Goal: Transaction & Acquisition: Purchase product/service

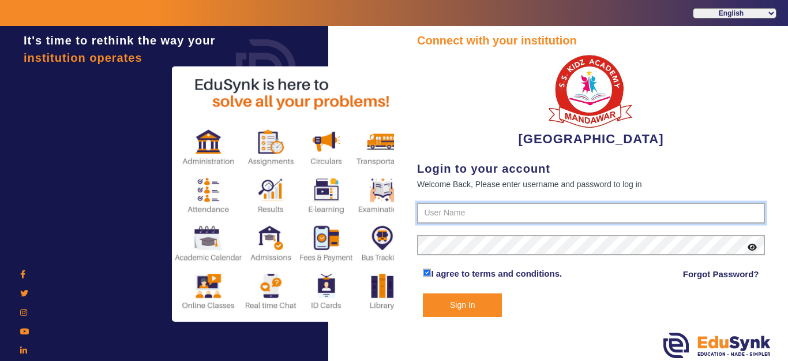
type input "9928895959"
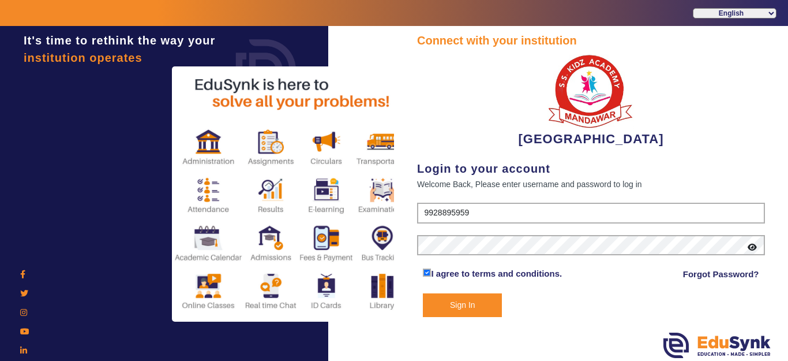
click at [464, 311] on button "Sign In" at bounding box center [462, 305] width 79 height 24
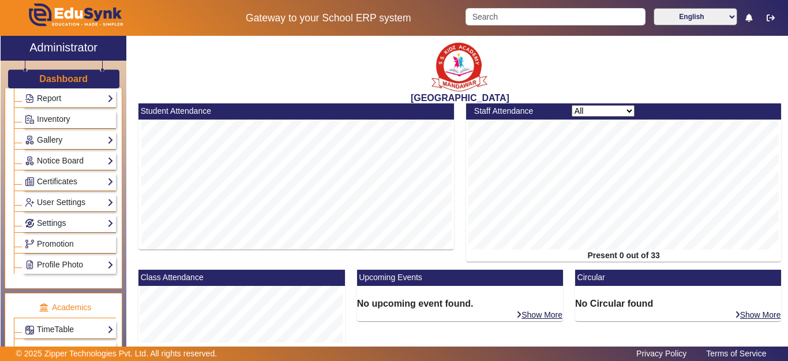
scroll to position [462, 0]
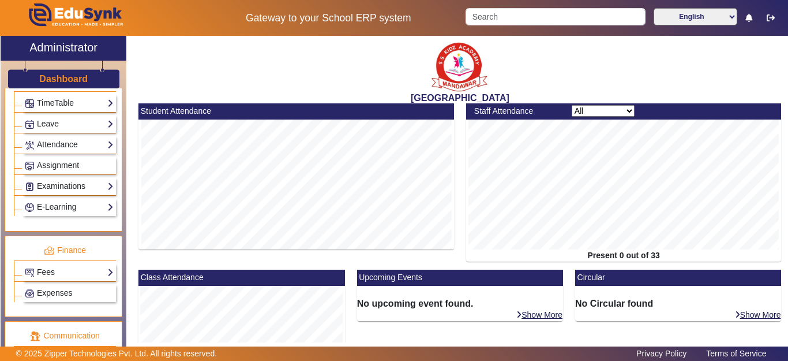
click at [46, 280] on div "Fees Institution Fee Setup Class Fee Setup Student Fee Setup Fee Audit Payment …" at bounding box center [70, 272] width 94 height 18
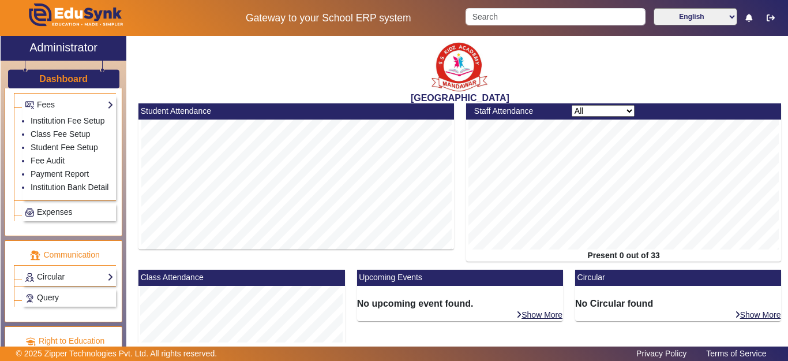
scroll to position [635, 0]
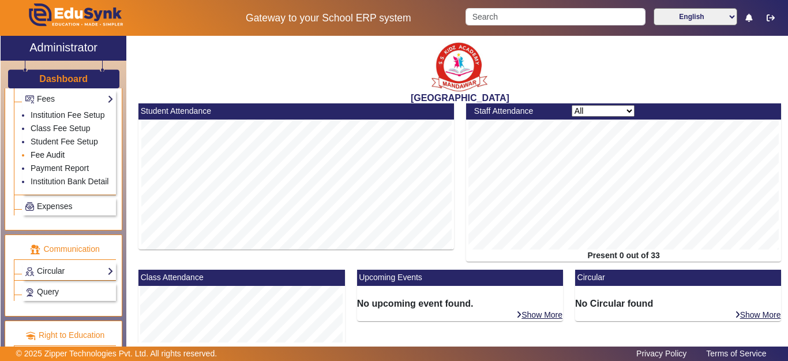
click at [46, 159] on link "Fee Audit" at bounding box center [48, 154] width 34 height 9
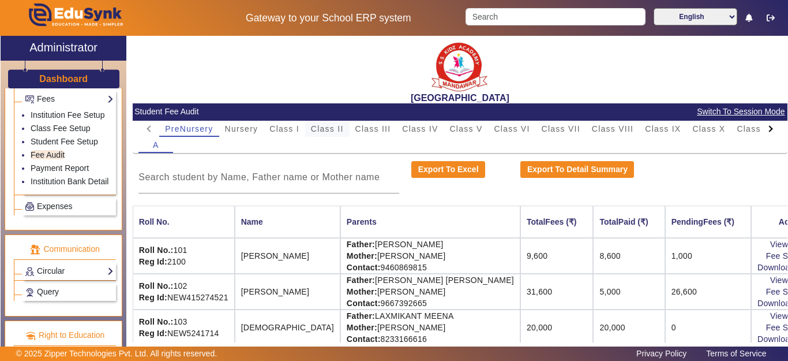
click at [315, 130] on span "Class II" at bounding box center [327, 129] width 33 height 8
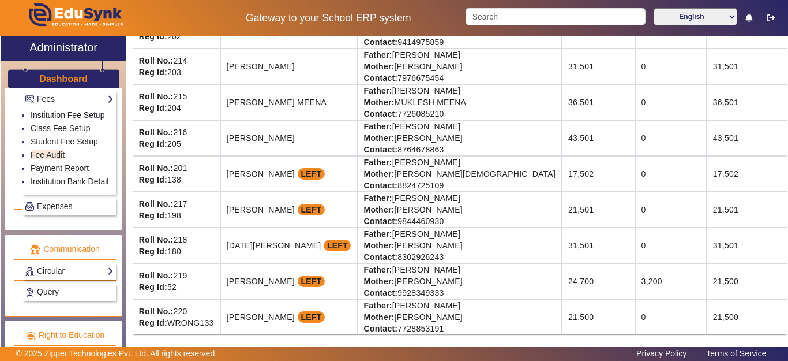
scroll to position [593, 48]
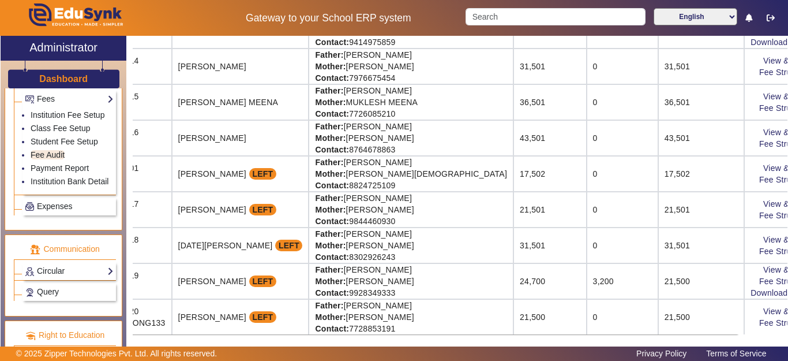
drag, startPoint x: 630, startPoint y: 130, endPoint x: 788, endPoint y: 135, distance: 158.2
click at [788, 135] on div "X Administrator Dashboard Administration Institution Institution Details Sessio…" at bounding box center [394, 201] width 788 height 331
click at [764, 128] on link "View & Pay" at bounding box center [785, 132] width 43 height 9
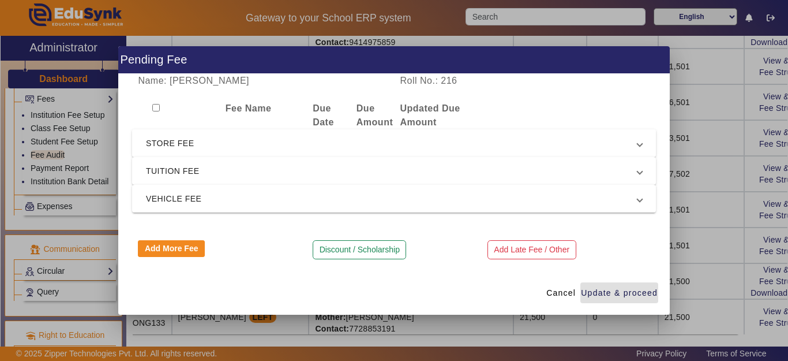
click at [162, 146] on span "STORE FEE" at bounding box center [392, 143] width 492 height 14
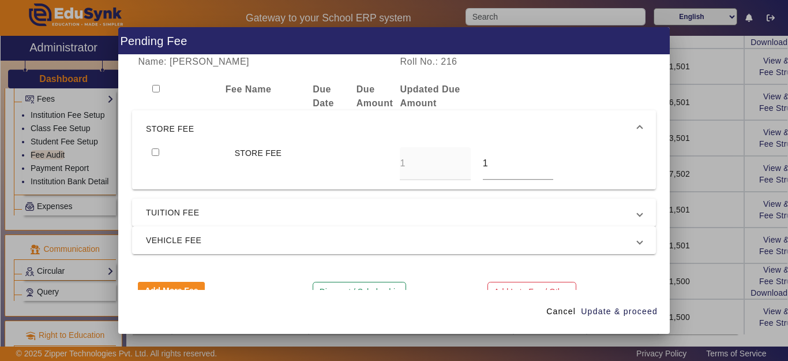
click at [163, 144] on mat-expansion-panel-header "STORE FEE" at bounding box center [394, 128] width 524 height 37
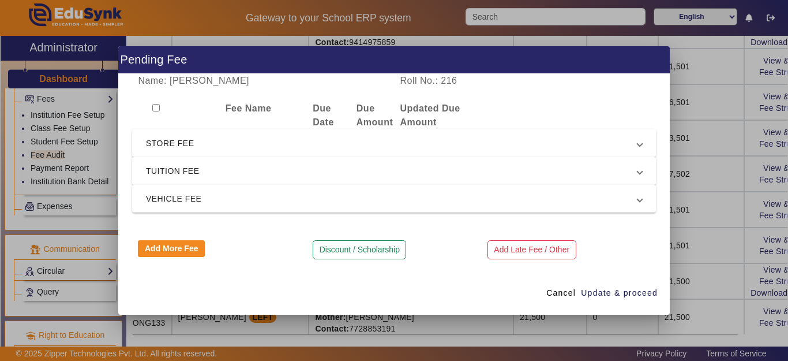
click at [169, 162] on mat-expansion-panel-header "TUITION FEE" at bounding box center [394, 171] width 524 height 28
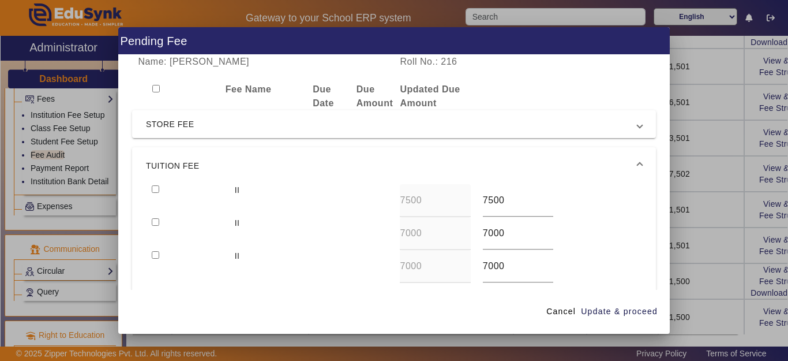
click at [155, 192] on input "checkbox" at bounding box center [156, 189] width 8 height 8
checkbox input "true"
click at [156, 226] on input "checkbox" at bounding box center [156, 222] width 8 height 8
checkbox input "true"
click at [158, 257] on input "checkbox" at bounding box center [156, 255] width 8 height 8
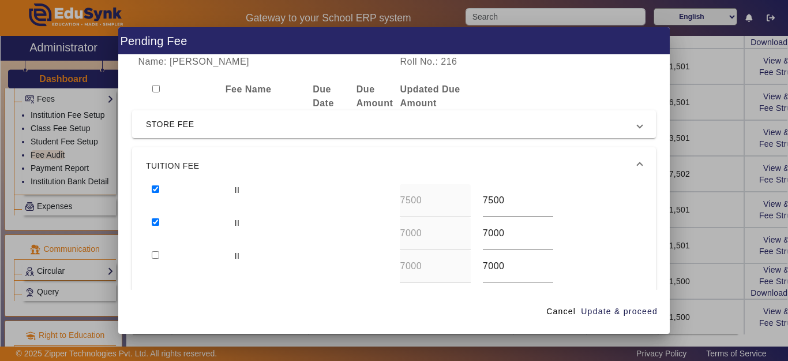
checkbox input "true"
click at [614, 310] on span "Update & proceed" at bounding box center [619, 311] width 77 height 12
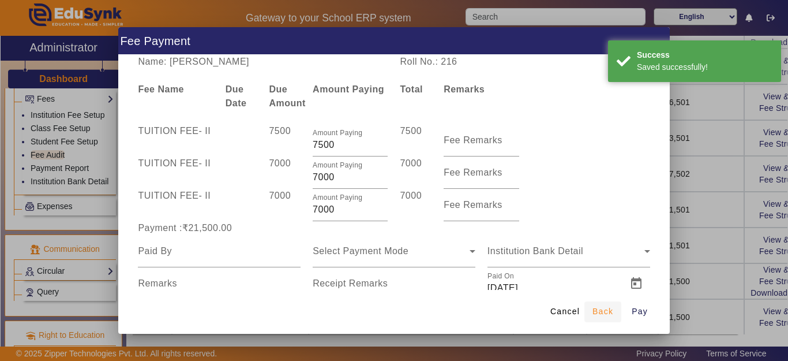
click at [608, 311] on span "Back" at bounding box center [603, 311] width 21 height 12
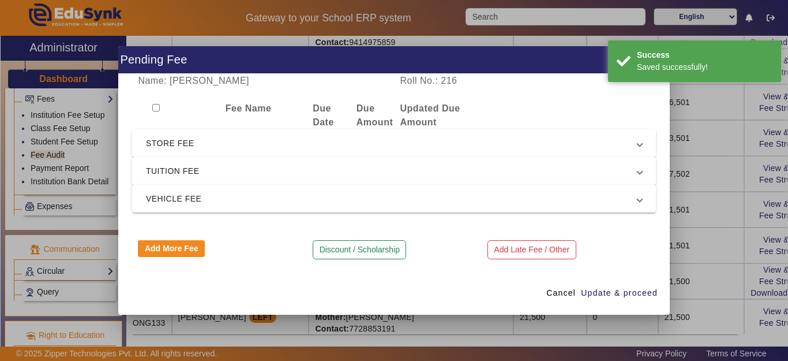
click at [167, 177] on span "TUITION FEE" at bounding box center [392, 171] width 492 height 14
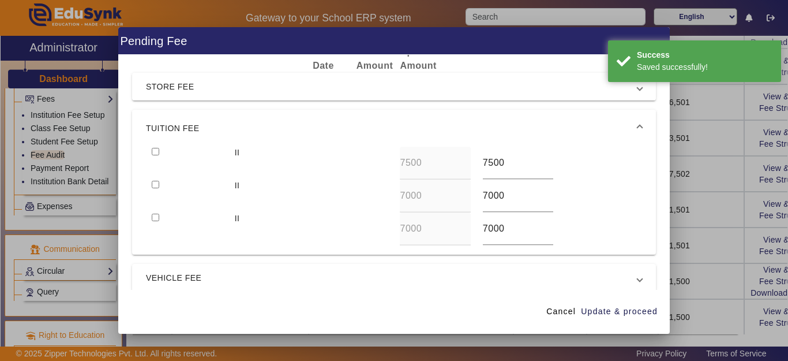
scroll to position [58, 0]
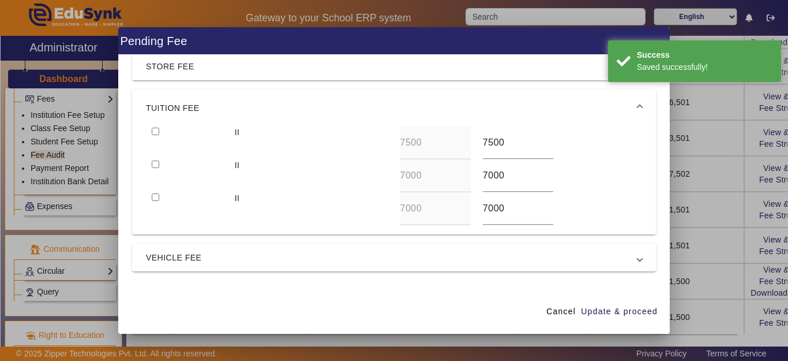
click at [153, 135] on input "checkbox" at bounding box center [156, 132] width 8 height 8
checkbox input "true"
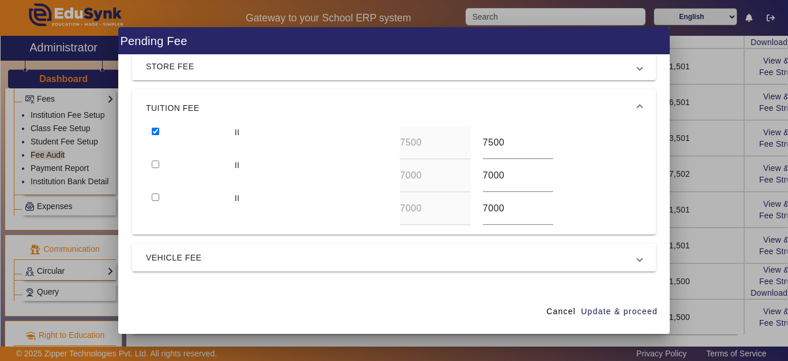
click at [156, 163] on input "checkbox" at bounding box center [156, 164] width 8 height 8
checkbox input "true"
click at [158, 195] on input "checkbox" at bounding box center [156, 197] width 8 height 8
checkbox input "true"
click at [162, 246] on mat-expansion-panel-header "VEHICLE FEE" at bounding box center [394, 258] width 524 height 28
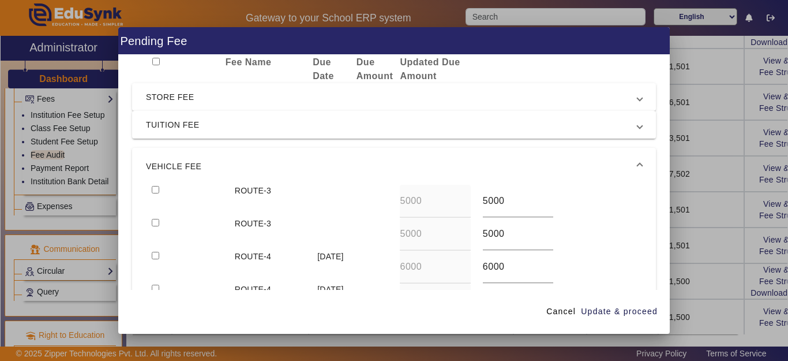
scroll to position [0, 0]
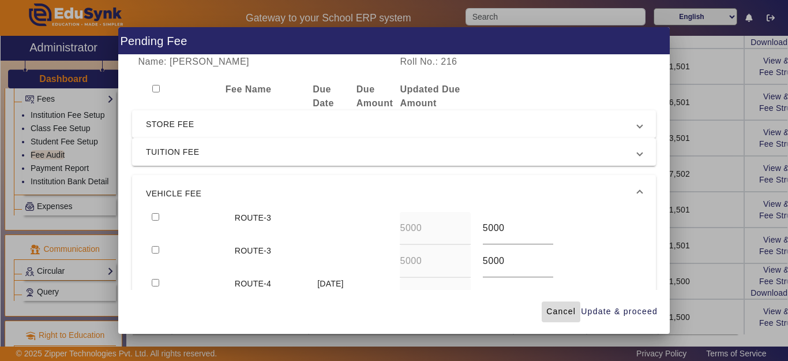
click at [570, 312] on span "Cancel" at bounding box center [561, 311] width 29 height 12
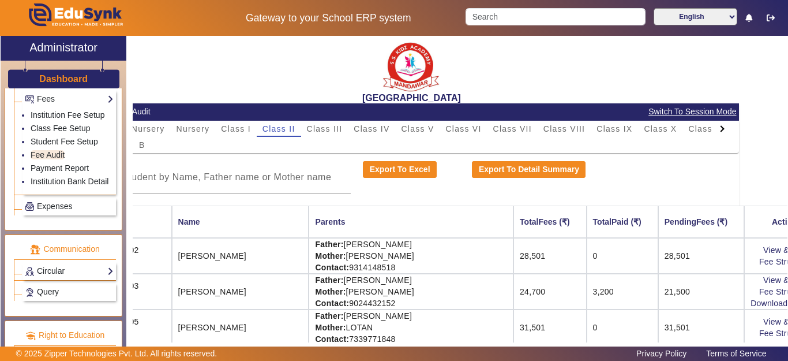
scroll to position [231, 0]
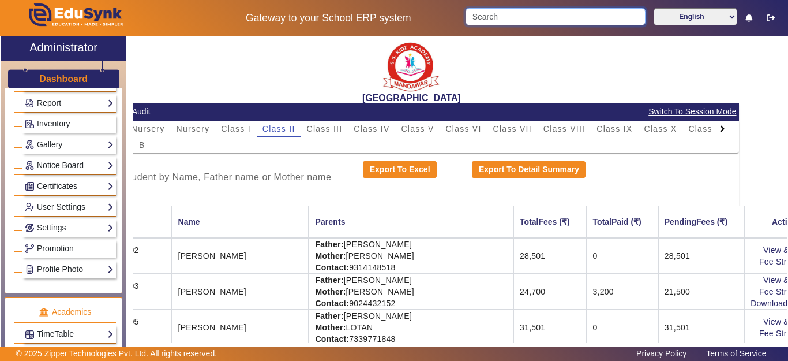
click at [499, 18] on input "Search" at bounding box center [556, 16] width 180 height 17
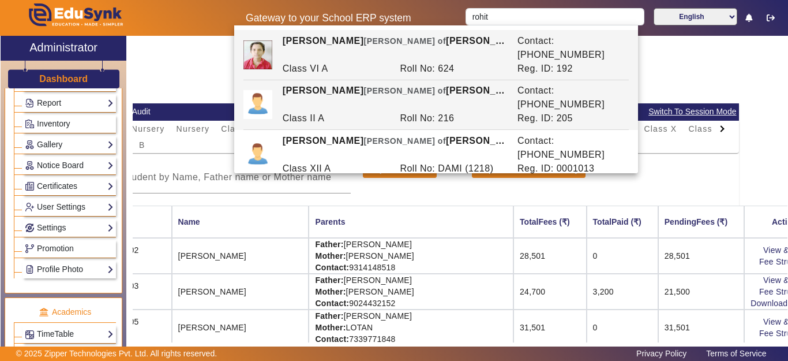
click at [424, 111] on div "Roll No: 216" at bounding box center [453, 118] width 118 height 14
type input "[PERSON_NAME]"
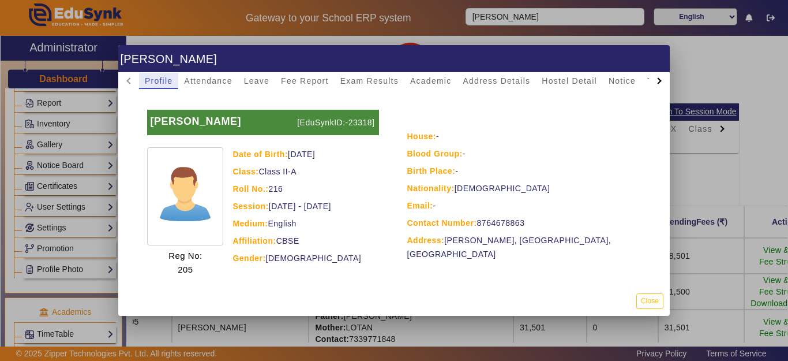
click at [58, 252] on div at bounding box center [394, 180] width 788 height 361
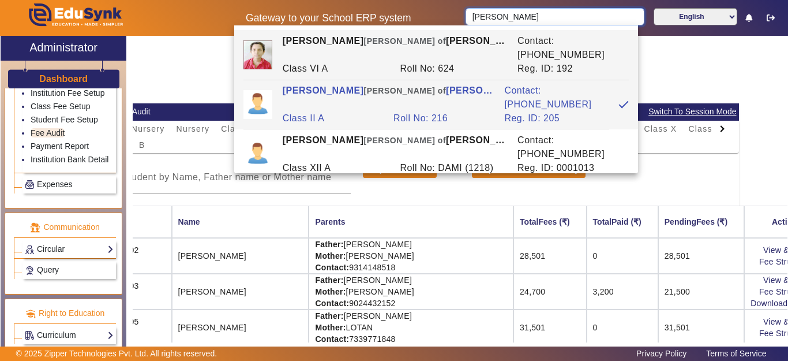
scroll to position [681, 0]
click at [46, 115] on link "Student Fee Setup" at bounding box center [65, 119] width 68 height 9
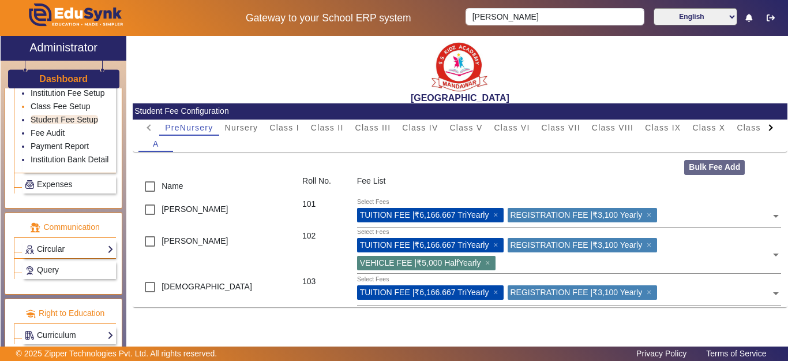
click at [61, 102] on link "Class Fee Setup" at bounding box center [61, 106] width 60 height 9
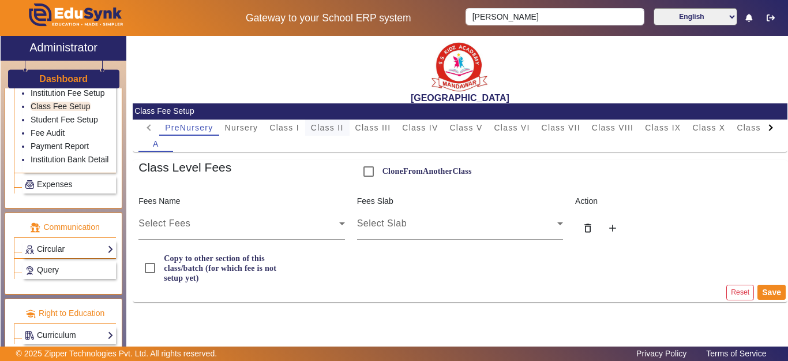
click at [328, 128] on span "Class II" at bounding box center [327, 128] width 33 height 8
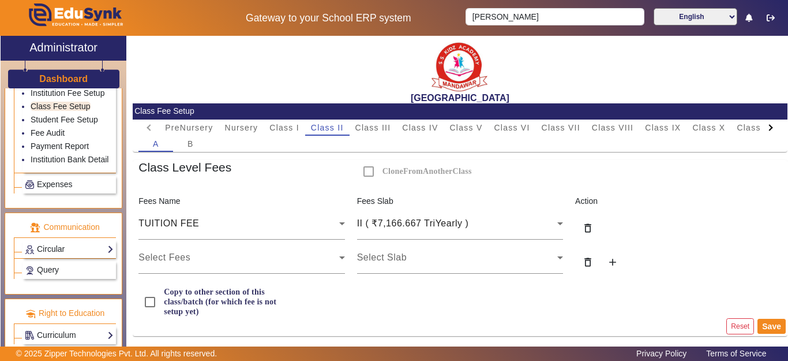
scroll to position [1, 0]
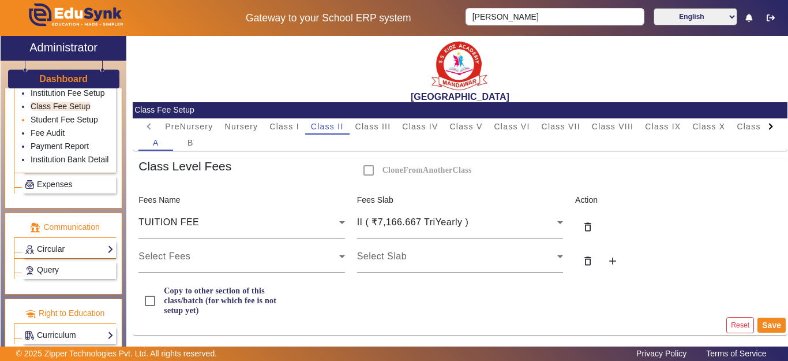
click at [55, 115] on link "Student Fee Setup" at bounding box center [65, 119] width 68 height 9
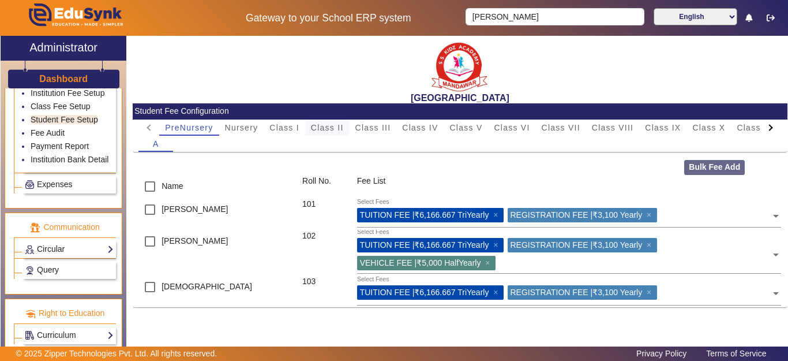
click at [335, 130] on span "Class II" at bounding box center [327, 128] width 33 height 8
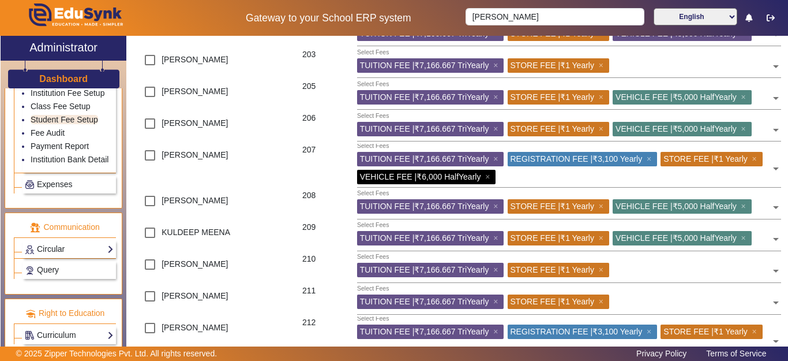
scroll to position [519, 0]
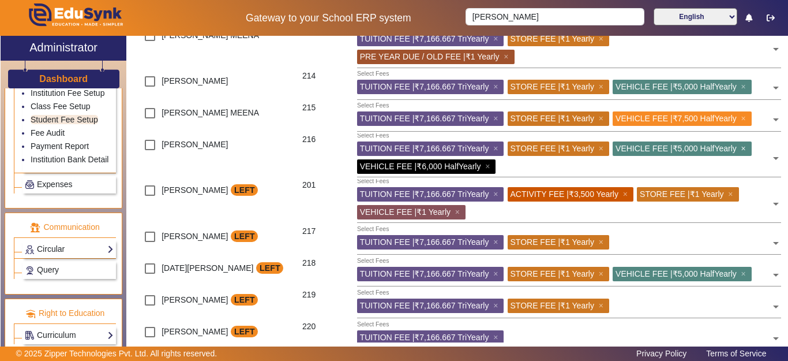
click at [742, 153] on span "×" at bounding box center [746, 148] width 8 height 9
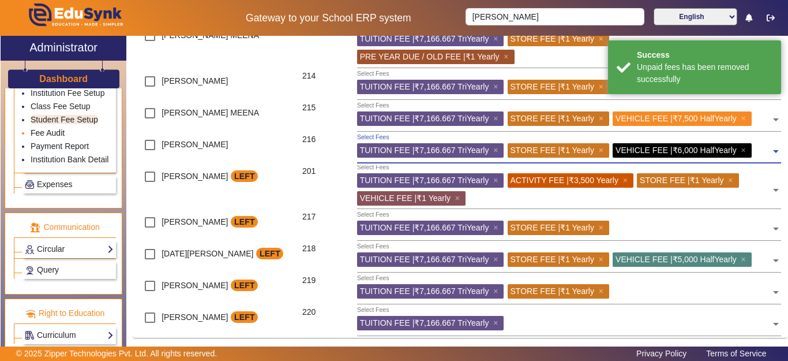
click at [47, 128] on link "Fee Audit" at bounding box center [48, 132] width 34 height 9
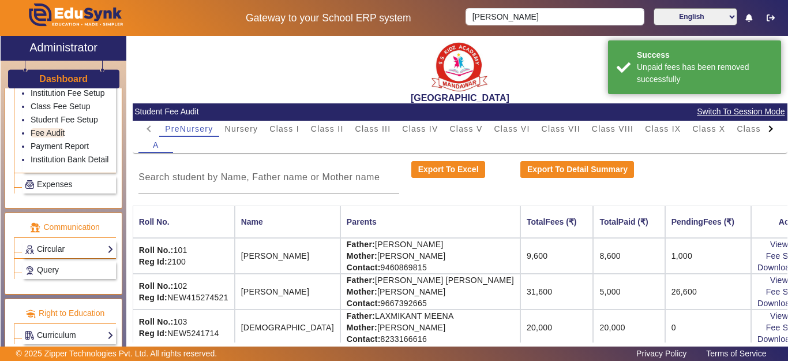
click at [323, 137] on div "A" at bounding box center [460, 145] width 643 height 16
click at [321, 134] on span "Class II" at bounding box center [327, 129] width 33 height 16
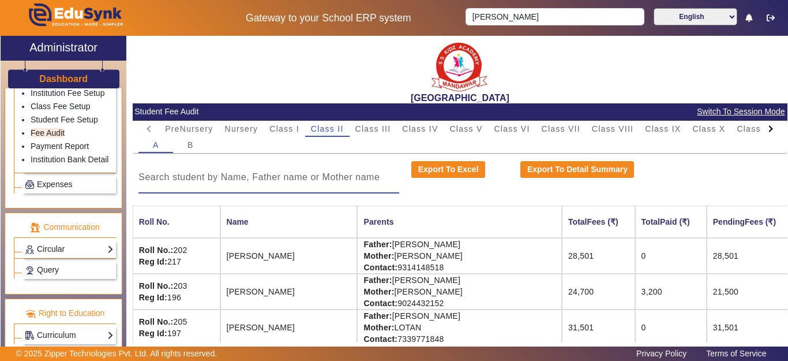
click at [223, 178] on input at bounding box center [269, 177] width 261 height 14
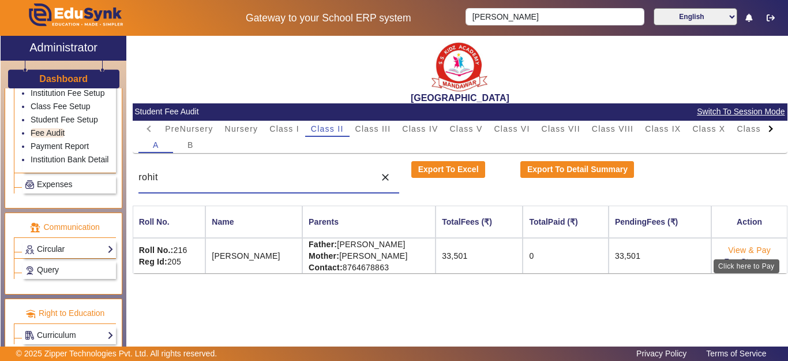
type input "rohit"
click at [748, 249] on link "View & Pay" at bounding box center [749, 249] width 43 height 9
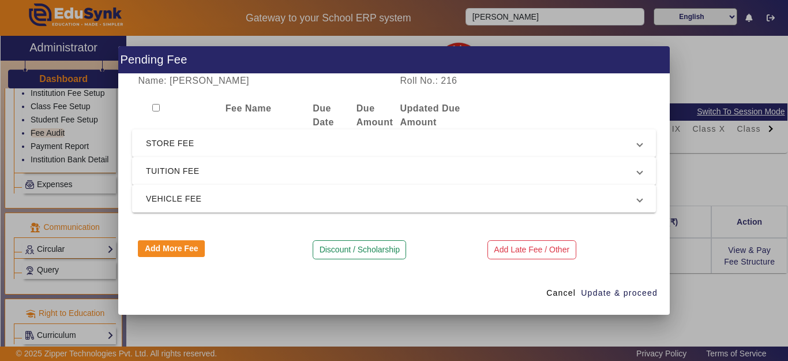
click at [246, 167] on span "TUITION FEE" at bounding box center [392, 171] width 492 height 14
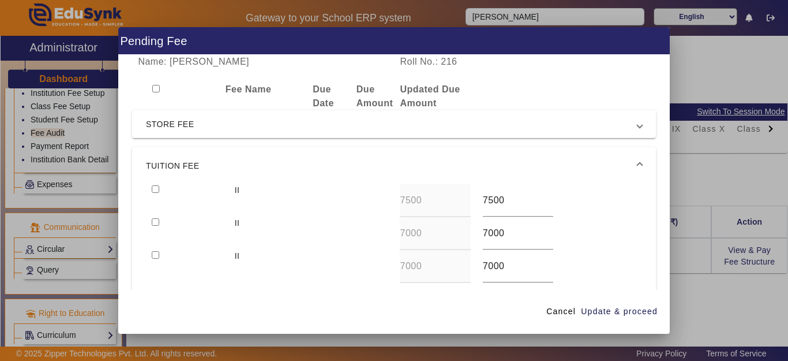
click at [157, 190] on input "checkbox" at bounding box center [156, 189] width 8 height 8
checkbox input "true"
click at [155, 227] on div at bounding box center [187, 233] width 83 height 33
drag, startPoint x: 155, startPoint y: 219, endPoint x: 157, endPoint y: 245, distance: 26.0
click at [156, 219] on input "checkbox" at bounding box center [156, 222] width 8 height 8
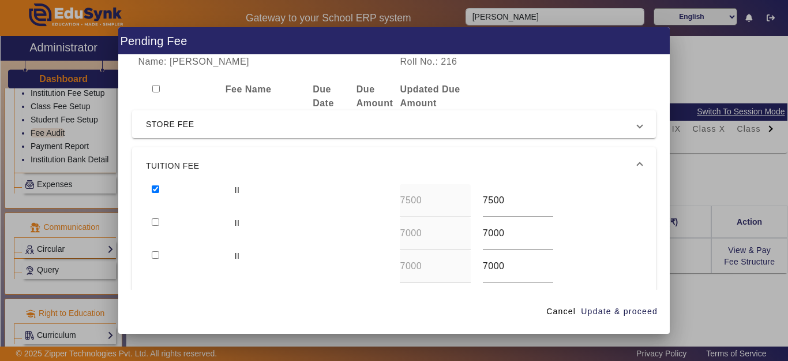
checkbox input "true"
click at [156, 255] on input "checkbox" at bounding box center [156, 255] width 8 height 8
checkbox input "true"
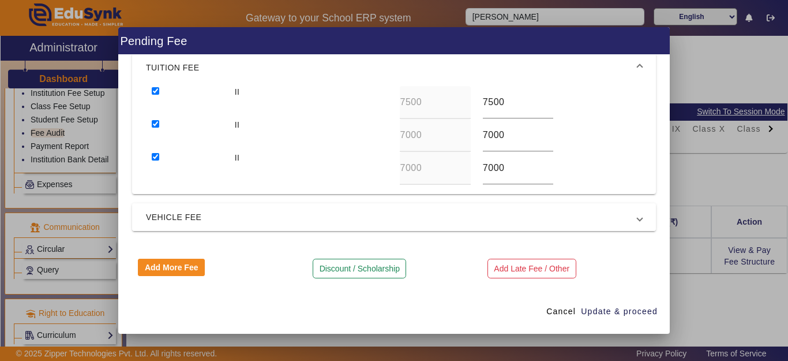
click at [169, 216] on span "VEHICLE FEE" at bounding box center [392, 217] width 492 height 14
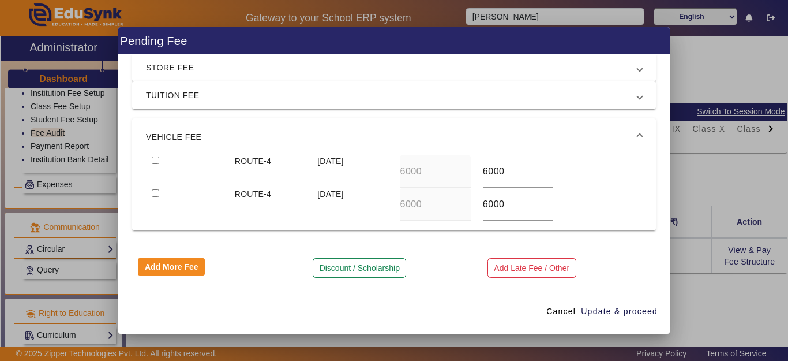
scroll to position [57, 0]
click at [155, 160] on input "checkbox" at bounding box center [156, 160] width 8 height 8
checkbox input "true"
click at [632, 313] on span "Update & proceed" at bounding box center [619, 311] width 77 height 12
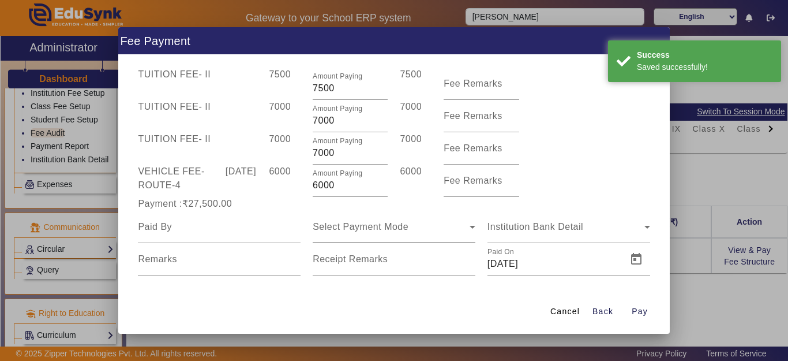
scroll to position [68, 0]
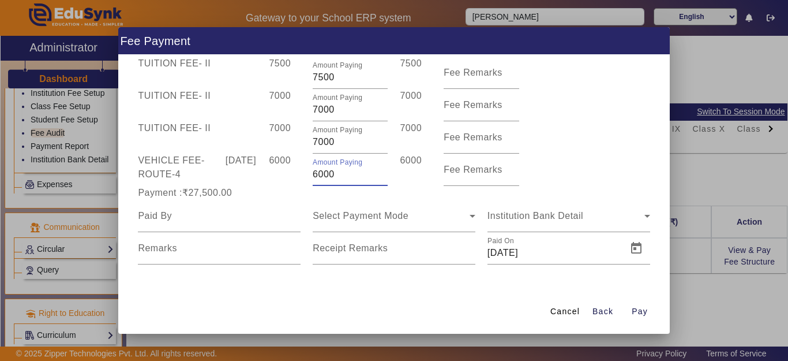
drag, startPoint x: 287, startPoint y: 175, endPoint x: 239, endPoint y: 180, distance: 48.7
click at [239, 180] on div "VEHICLE FEE - ROUTE-4 [DATE] 6000 Amount Paying 6000 6000 Fee Remarks" at bounding box center [394, 170] width 524 height 32
type input "5500"
click at [240, 180] on div "[DATE]" at bounding box center [241, 170] width 44 height 32
click at [221, 217] on input at bounding box center [219, 216] width 163 height 14
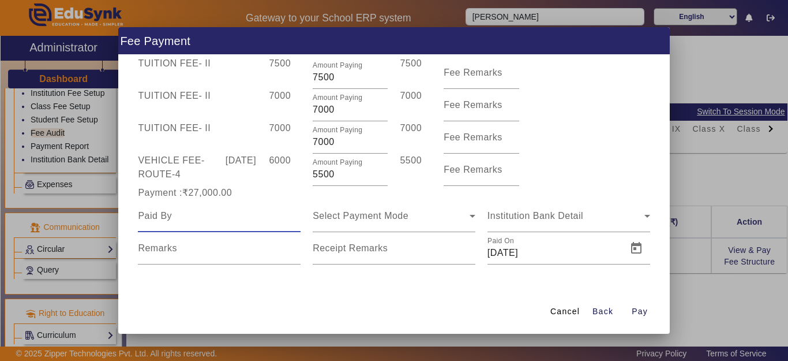
click at [221, 217] on input at bounding box center [219, 216] width 163 height 14
type input "rohit"
click at [382, 214] on span "Select Payment Mode" at bounding box center [361, 216] width 96 height 10
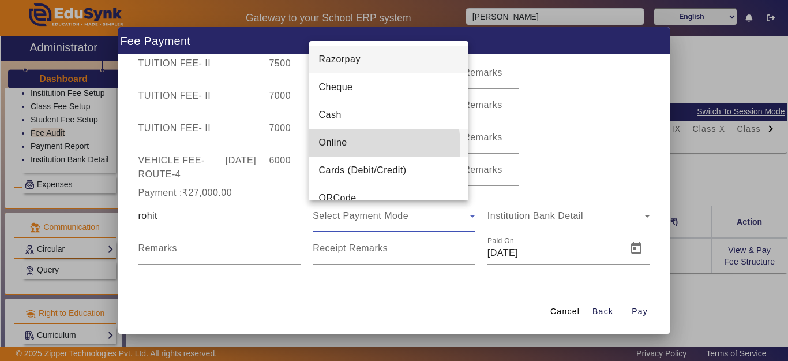
click at [342, 145] on span "Online" at bounding box center [333, 143] width 28 height 14
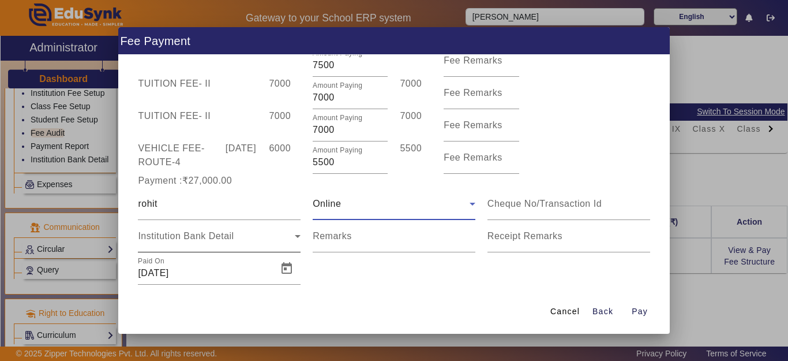
scroll to position [100, 0]
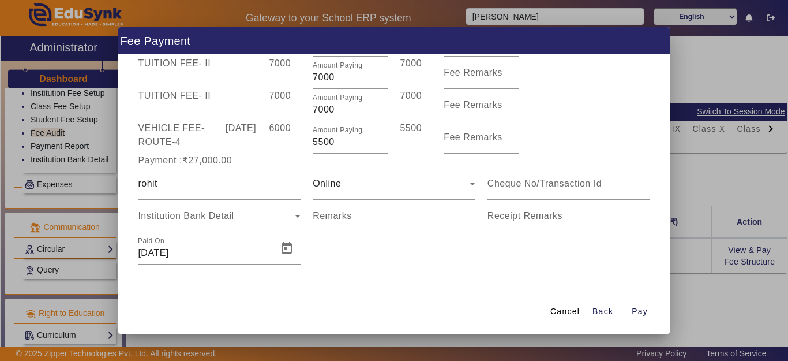
click at [178, 200] on div "Institution Bank Detail" at bounding box center [219, 216] width 163 height 32
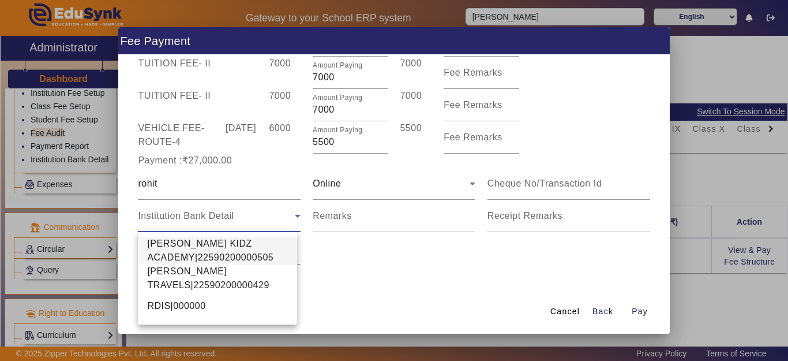
click at [177, 252] on span "[PERSON_NAME] KIDZ ACADEMY|22590200000505" at bounding box center [217, 251] width 141 height 28
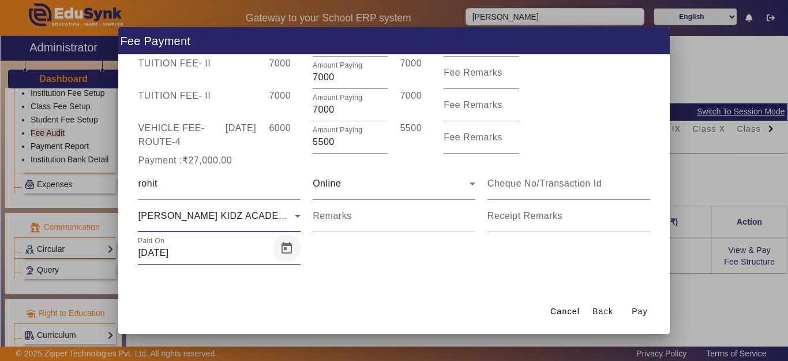
click at [285, 251] on span "Open calendar" at bounding box center [287, 248] width 28 height 28
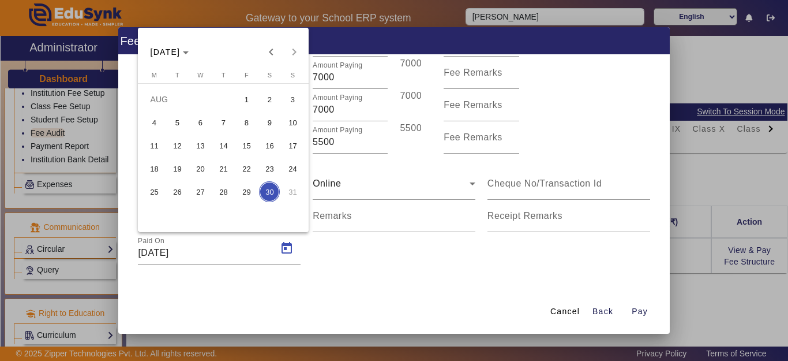
click at [247, 190] on span "29" at bounding box center [246, 191] width 21 height 21
type input "[DATE]"
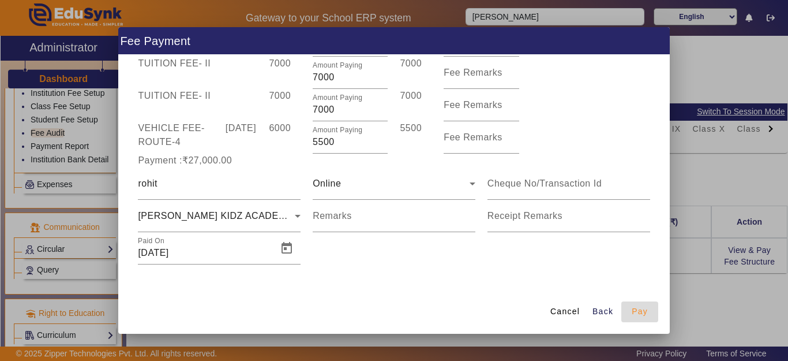
click at [641, 312] on span "Pay" at bounding box center [640, 311] width 16 height 12
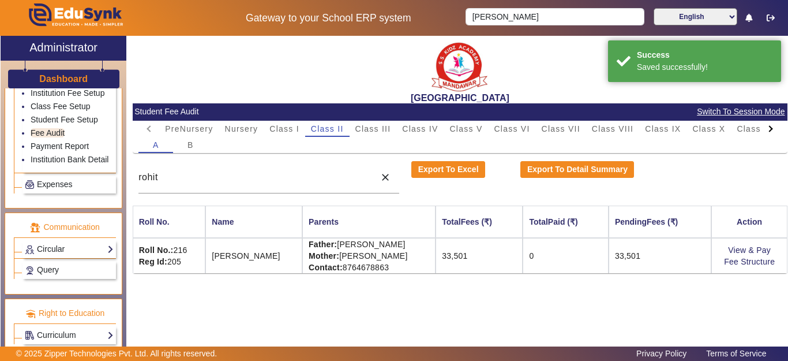
scroll to position [0, 0]
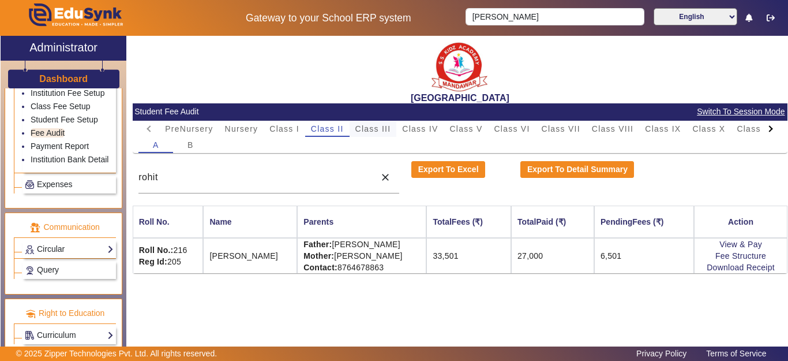
click at [365, 128] on span "Class III" at bounding box center [374, 129] width 36 height 8
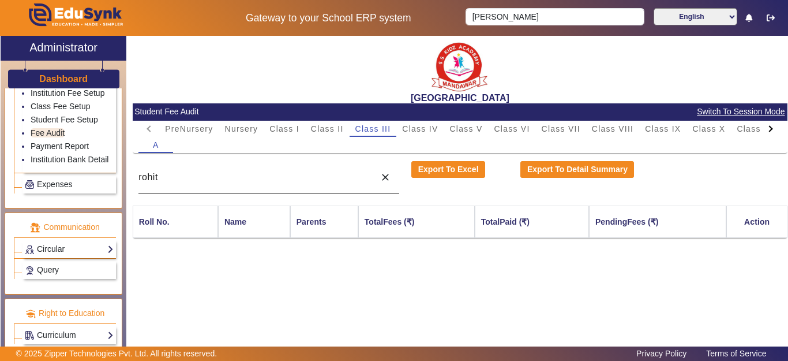
drag, startPoint x: 266, startPoint y: 174, endPoint x: 263, endPoint y: 180, distance: 7.0
click at [264, 175] on input "rohit" at bounding box center [254, 177] width 231 height 14
drag, startPoint x: 173, startPoint y: 180, endPoint x: 0, endPoint y: 186, distance: 173.3
click at [0, 186] on div "X Administrator Dashboard Administration Institution Institution Details Sessio…" at bounding box center [394, 201] width 788 height 331
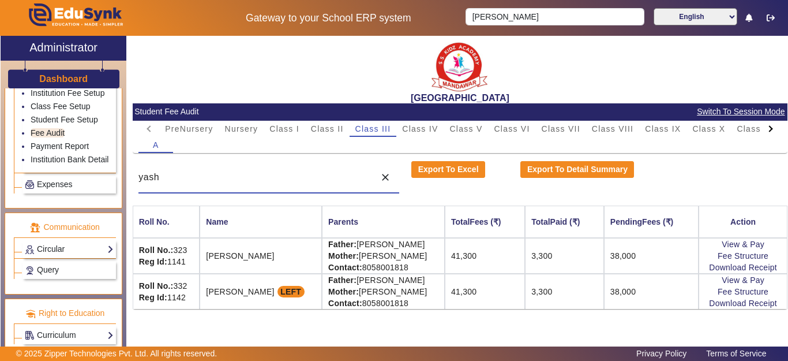
type input "yash"
click at [761, 245] on link "View & Pay" at bounding box center [743, 244] width 43 height 9
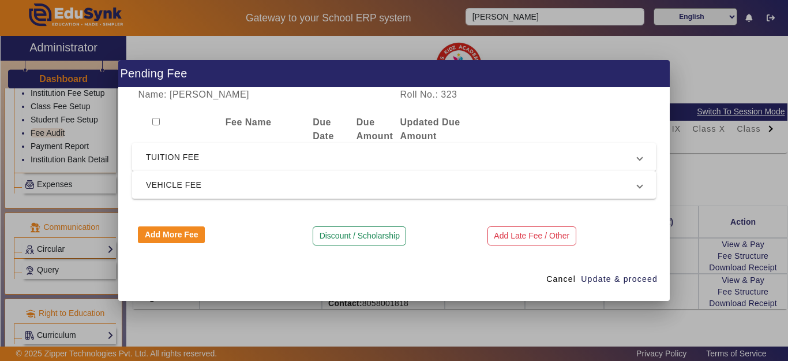
click at [180, 153] on span "TUITION FEE" at bounding box center [392, 157] width 492 height 14
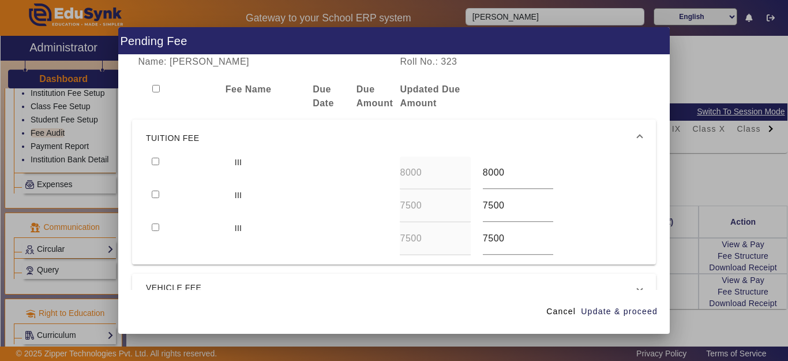
click at [168, 289] on span "VEHICLE FEE" at bounding box center [392, 288] width 492 height 14
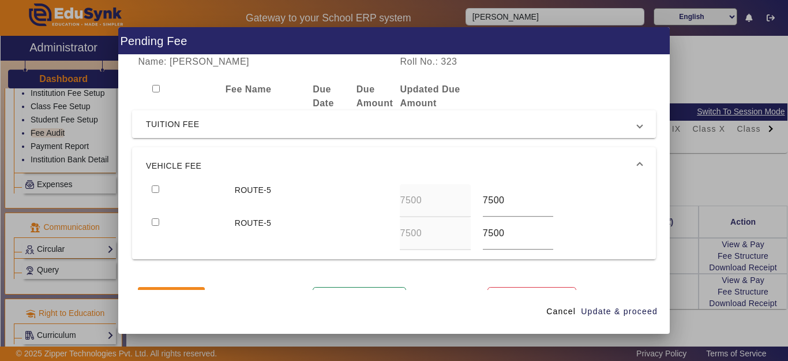
drag, startPoint x: 175, startPoint y: 128, endPoint x: 174, endPoint y: 136, distance: 8.7
click at [174, 127] on span "TUITION FEE" at bounding box center [392, 124] width 492 height 14
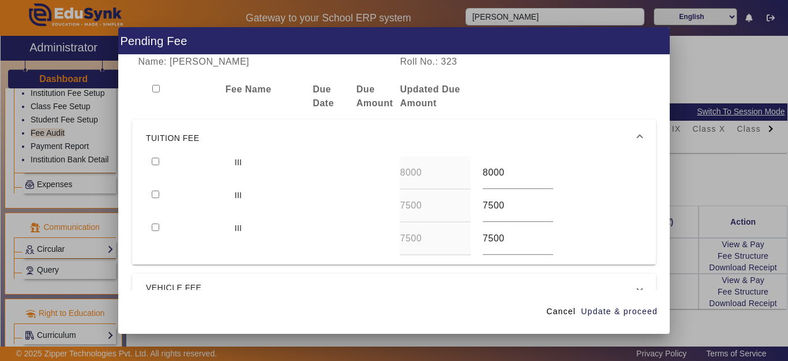
drag, startPoint x: 155, startPoint y: 162, endPoint x: 155, endPoint y: 175, distance: 12.7
click at [155, 164] on input "checkbox" at bounding box center [156, 162] width 8 height 8
checkbox input "true"
click at [156, 193] on input "checkbox" at bounding box center [156, 194] width 8 height 8
checkbox input "true"
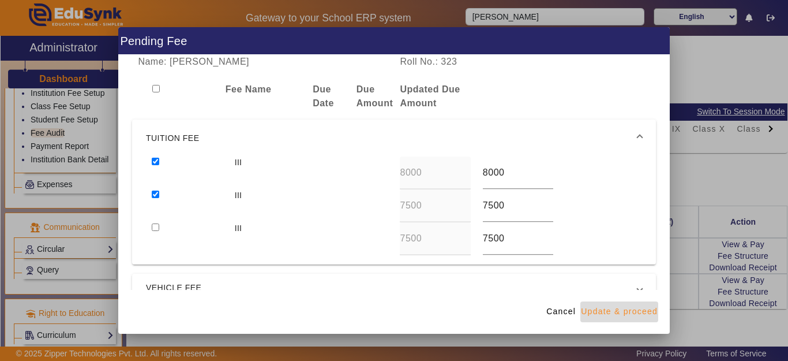
click at [605, 313] on span "Update & proceed" at bounding box center [619, 311] width 77 height 12
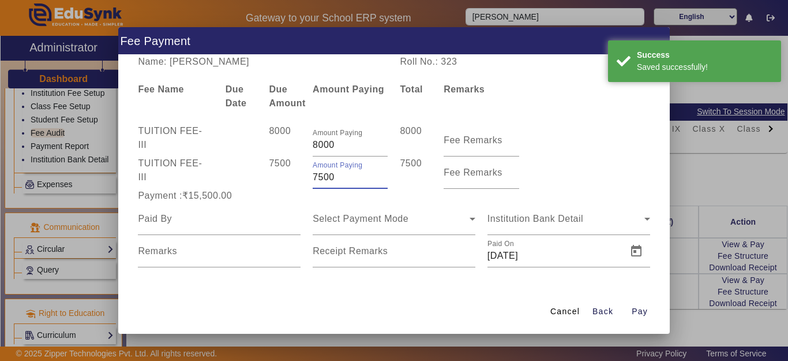
drag, startPoint x: 331, startPoint y: 180, endPoint x: 285, endPoint y: 180, distance: 45.6
click at [285, 180] on div "TUITION FEE - III 7500 Amount Paying 7500 7500 Fee Remarks" at bounding box center [394, 172] width 524 height 32
type input "7000"
click at [255, 193] on div "Payment :₹15,500.00" at bounding box center [219, 196] width 175 height 14
drag, startPoint x: 218, startPoint y: 229, endPoint x: 246, endPoint y: 149, distance: 84.0
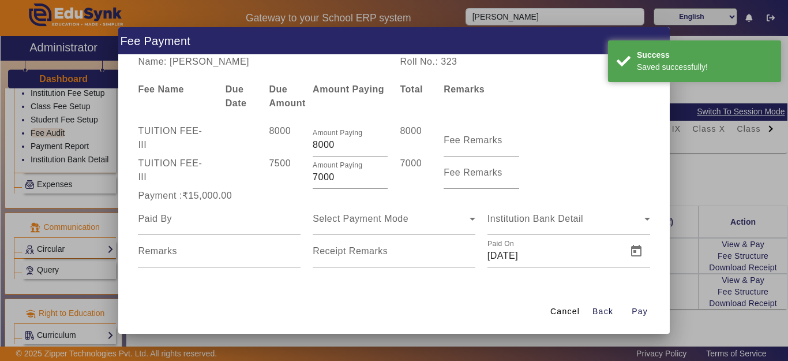
click at [218, 228] on div at bounding box center [219, 219] width 163 height 32
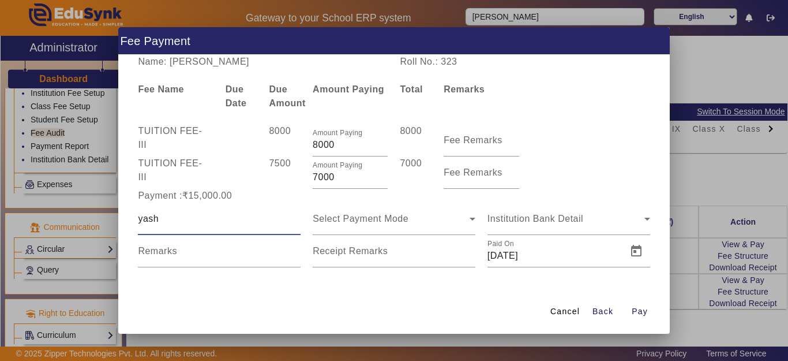
type input "yash"
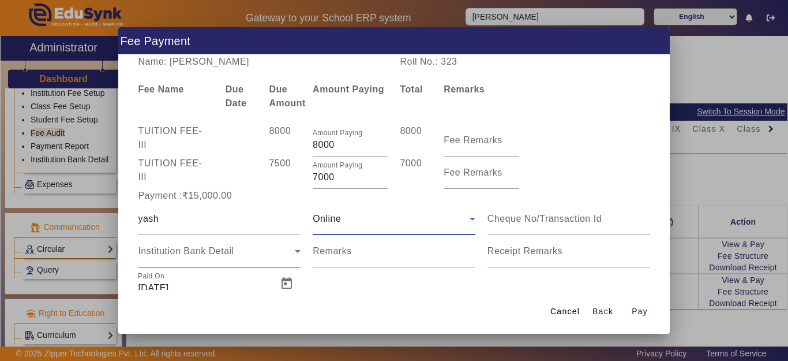
scroll to position [35, 0]
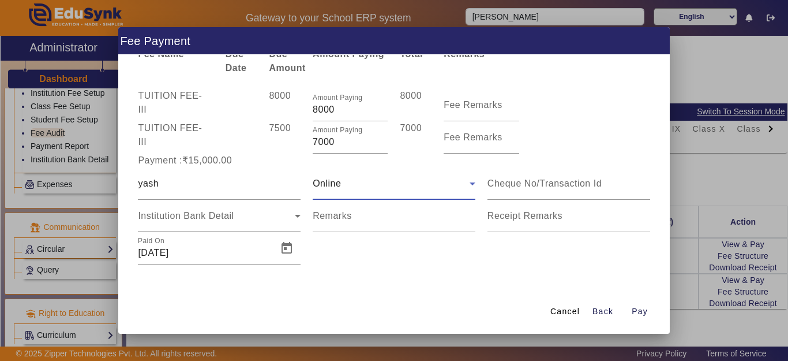
click at [178, 219] on span "Institution Bank Detail" at bounding box center [186, 216] width 96 height 10
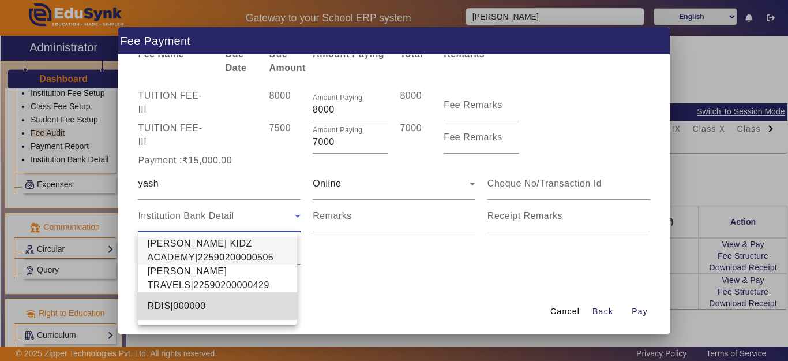
click at [168, 305] on span "RDIS|000000" at bounding box center [176, 306] width 58 height 14
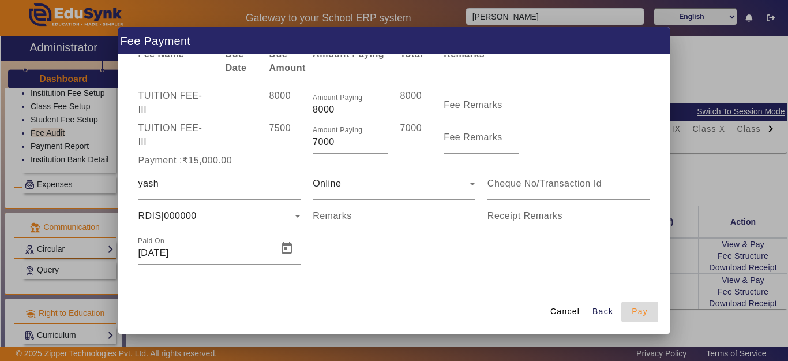
click at [638, 310] on span "Pay" at bounding box center [640, 311] width 16 height 12
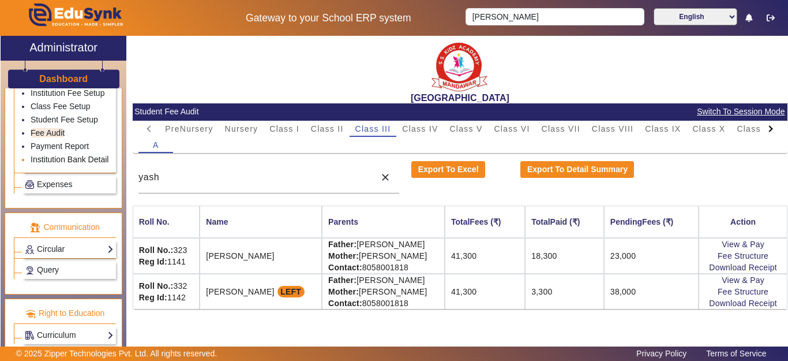
click at [59, 155] on link "Institution Bank Detail" at bounding box center [70, 159] width 78 height 9
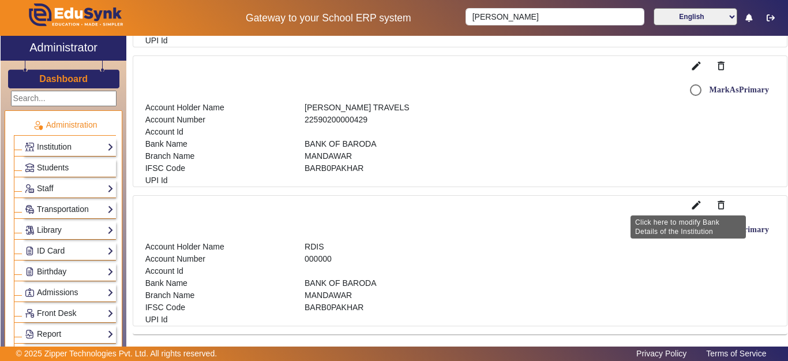
click at [691, 207] on mat-icon "edit" at bounding box center [697, 205] width 12 height 12
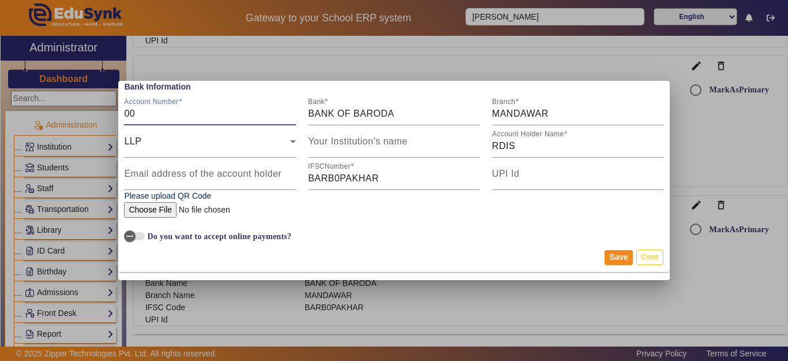
type input "0"
type input "22590100002640"
click at [184, 140] on div "LLP" at bounding box center [207, 141] width 166 height 14
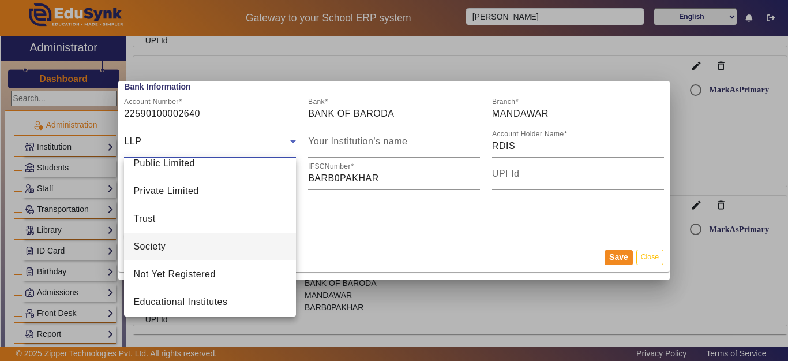
scroll to position [183, 0]
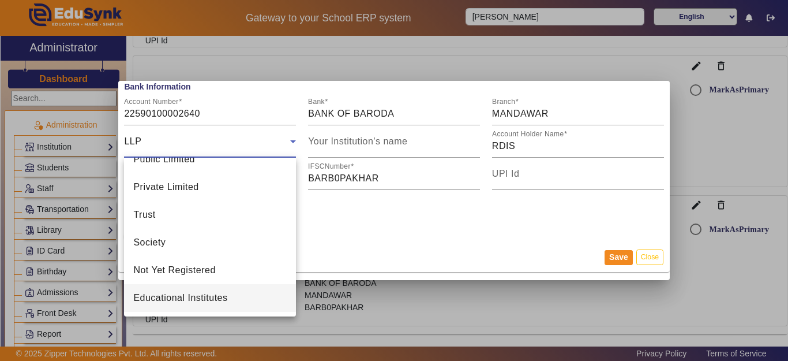
click at [201, 288] on mat-option "Educational Institutes" at bounding box center [210, 298] width 172 height 28
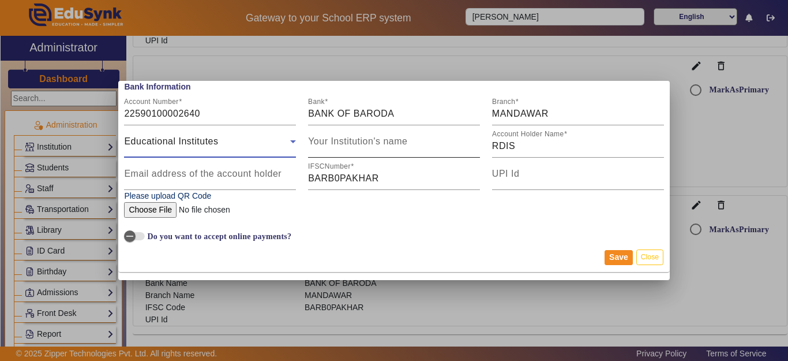
click at [405, 143] on mat-label "Your Institution's name" at bounding box center [357, 141] width 99 height 10
click at [405, 143] on input "Your Institution's name" at bounding box center [394, 146] width 172 height 14
type input "r"
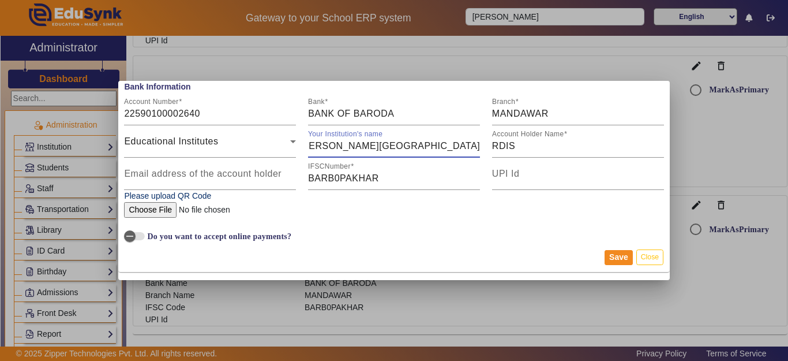
scroll to position [0, 21]
type input "[PERSON_NAME][GEOGRAPHIC_DATA]"
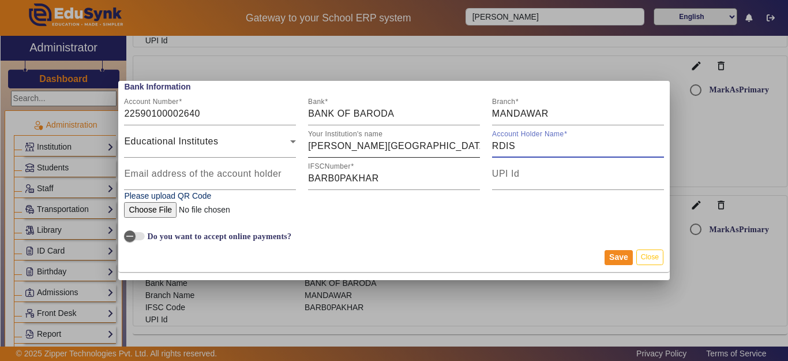
click at [425, 142] on input "[PERSON_NAME][GEOGRAPHIC_DATA]" at bounding box center [394, 146] width 172 height 14
drag, startPoint x: 473, startPoint y: 137, endPoint x: 424, endPoint y: 133, distance: 49.2
click at [424, 133] on div "Educational Institutes Your Institution's name [PERSON_NAME] INTERNATIONAL SCHO…" at bounding box center [394, 141] width 552 height 32
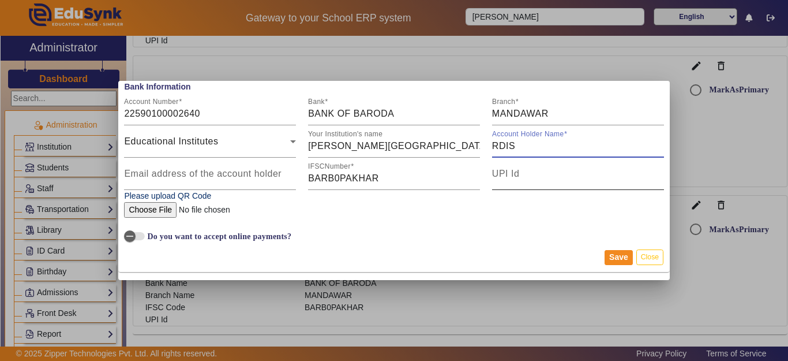
paste input "[GEOGRAPHIC_DATA]"
type input "[PERSON_NAME][GEOGRAPHIC_DATA]"
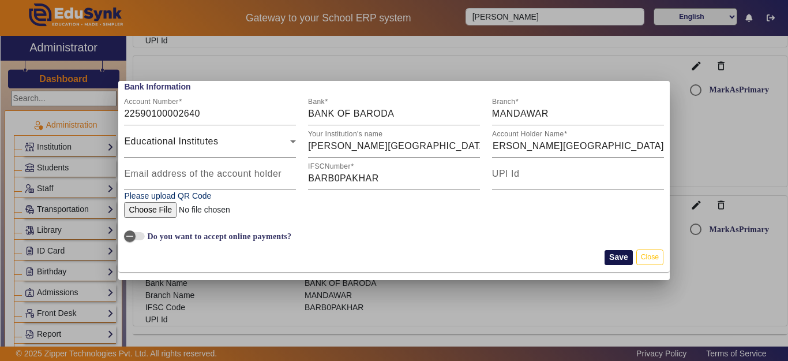
scroll to position [0, 0]
click at [613, 253] on button "Save" at bounding box center [619, 257] width 28 height 15
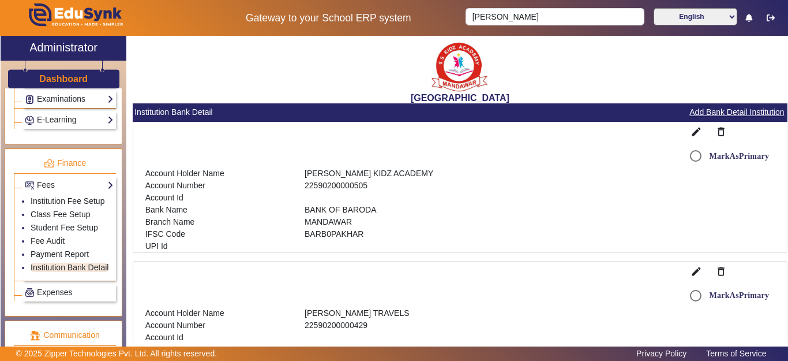
scroll to position [635, 0]
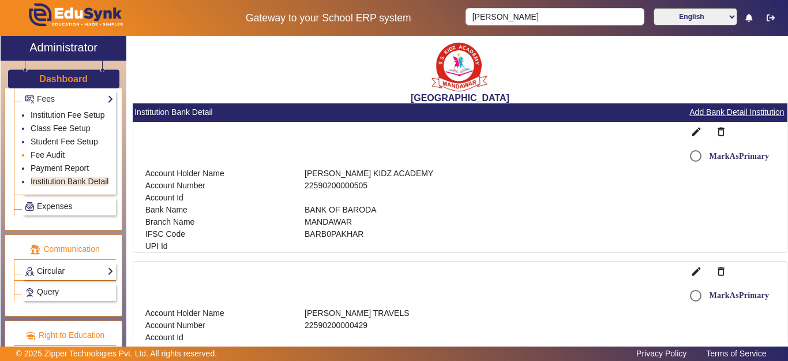
click at [54, 162] on li "Fee Audit" at bounding box center [72, 155] width 83 height 13
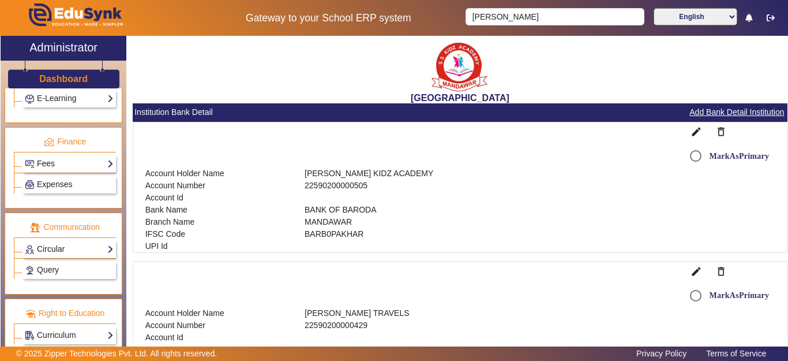
click at [58, 163] on link "Fees" at bounding box center [69, 163] width 89 height 13
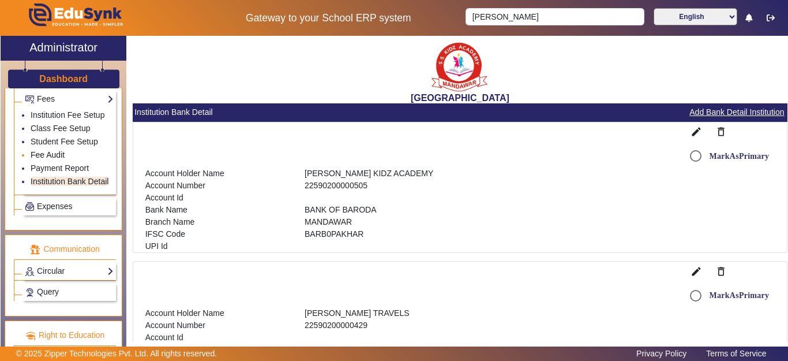
click at [51, 159] on link "Fee Audit" at bounding box center [48, 154] width 34 height 9
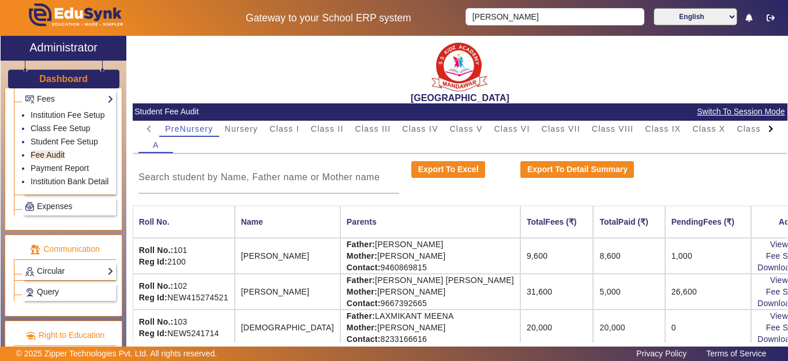
drag, startPoint x: 676, startPoint y: 129, endPoint x: 664, endPoint y: 144, distance: 19.7
click at [676, 131] on span "Class IX" at bounding box center [663, 129] width 36 height 8
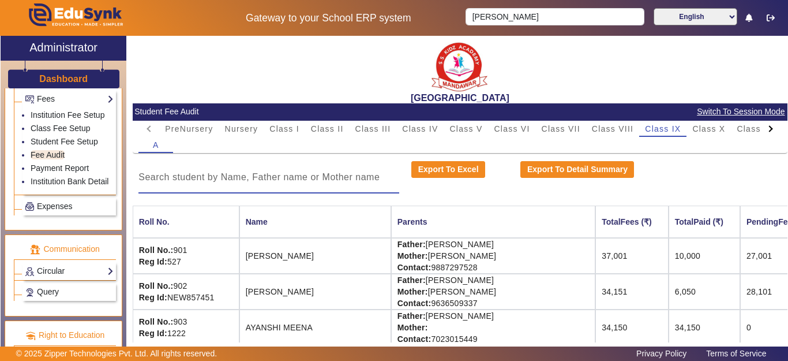
click at [192, 184] on input at bounding box center [269, 177] width 261 height 14
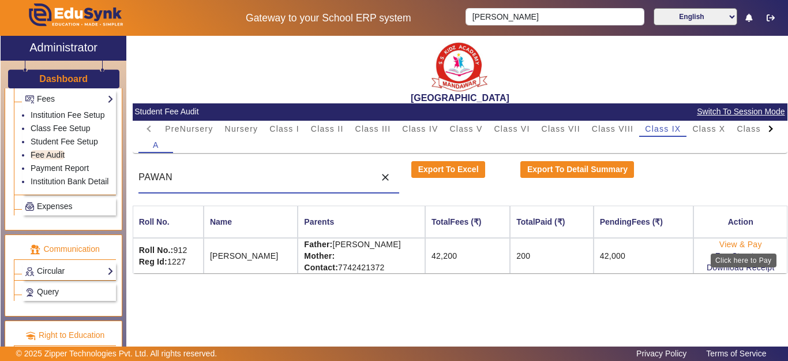
type input "PAWAN"
click at [734, 242] on link "View & Pay" at bounding box center [741, 244] width 43 height 9
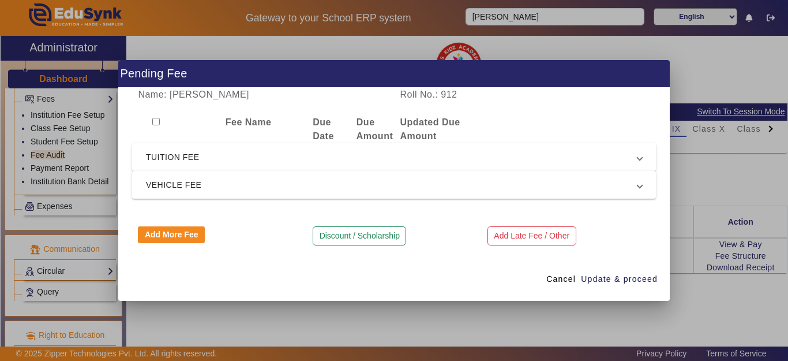
click at [197, 163] on span "TUITION FEE" at bounding box center [392, 157] width 492 height 14
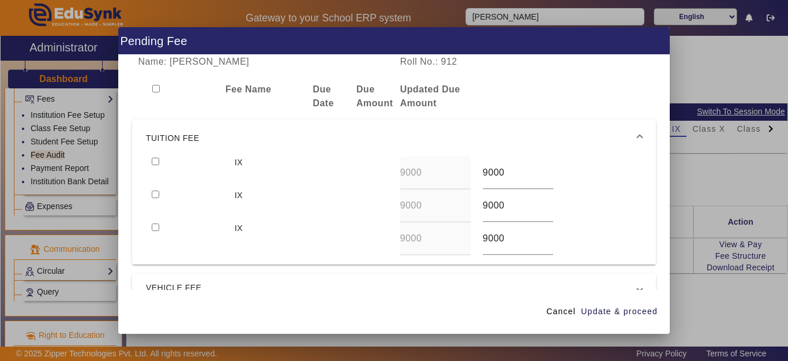
click at [156, 163] on input "checkbox" at bounding box center [156, 162] width 8 height 8
checkbox input "true"
click at [153, 195] on input "checkbox" at bounding box center [156, 194] width 8 height 8
checkbox input "true"
click at [158, 220] on div at bounding box center [187, 205] width 83 height 33
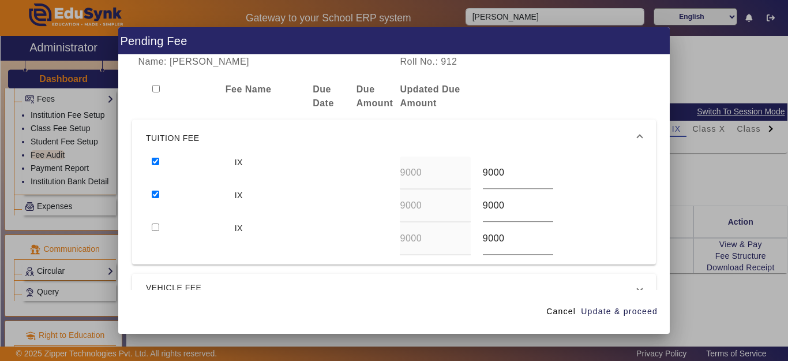
click at [158, 225] on input "checkbox" at bounding box center [156, 227] width 8 height 8
checkbox input "true"
click at [618, 309] on span "Update & proceed" at bounding box center [619, 311] width 77 height 12
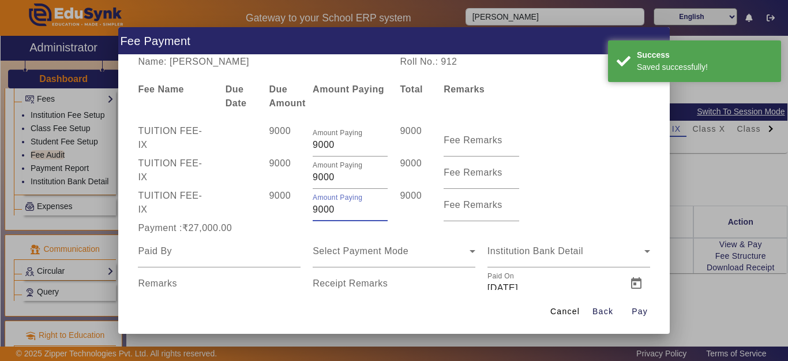
click at [300, 207] on div "TUITION FEE - IX 9000 Amount Paying 9000 9000 Fee Remarks" at bounding box center [394, 205] width 524 height 32
drag, startPoint x: 331, startPoint y: 206, endPoint x: 292, endPoint y: 207, distance: 39.3
click at [292, 207] on div "TUITION FEE - IX 9000 Amount Paying 9000 9000 Fee Remarks" at bounding box center [394, 205] width 524 height 32
type input "2000"
click at [287, 203] on div "9000" at bounding box center [285, 205] width 44 height 32
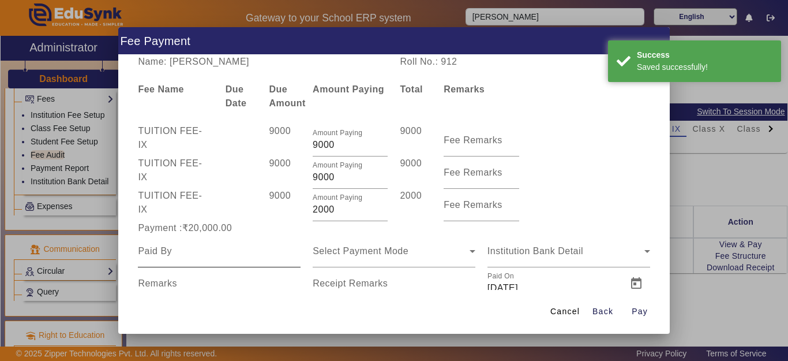
click at [175, 255] on input at bounding box center [219, 251] width 163 height 14
click at [175, 253] on input at bounding box center [219, 251] width 163 height 14
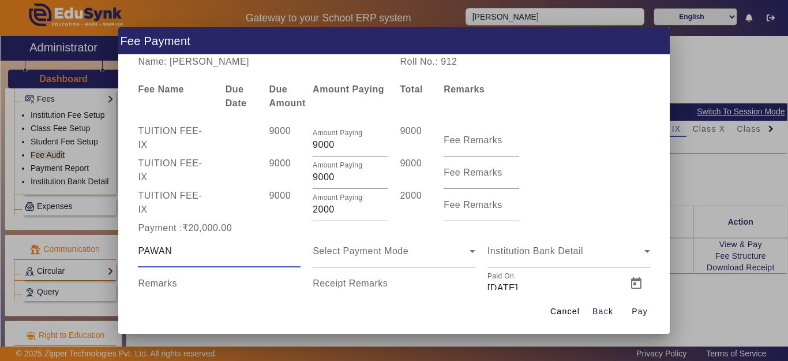
type input "PAWAN"
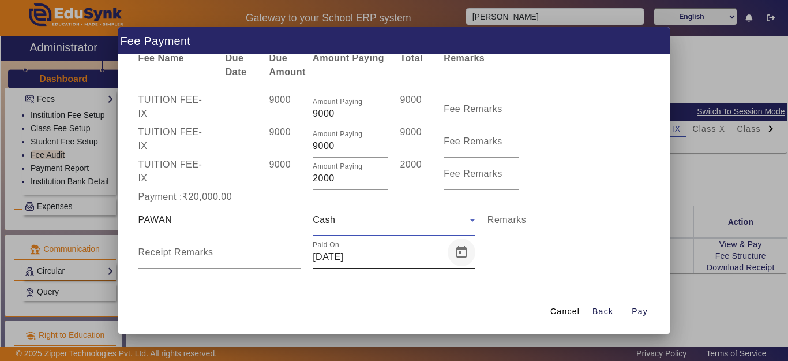
scroll to position [35, 0]
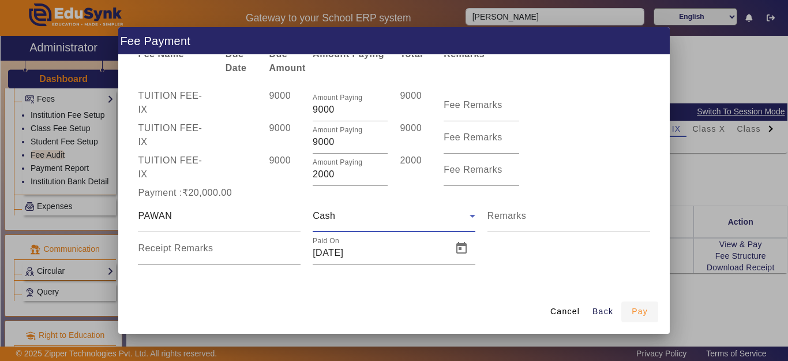
click at [641, 315] on span "Pay" at bounding box center [640, 311] width 16 height 12
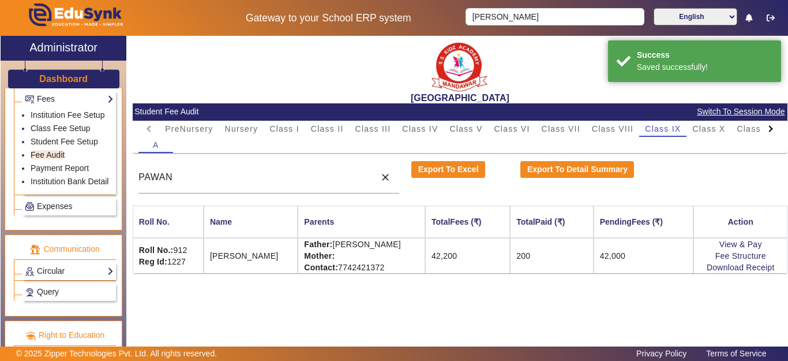
scroll to position [0, 0]
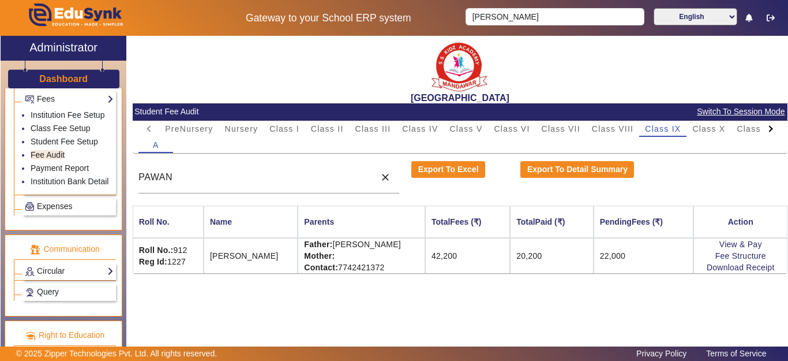
click at [55, 77] on h3 "Dashboard" at bounding box center [63, 78] width 48 height 11
